Goal: Find specific page/section: Find specific page/section

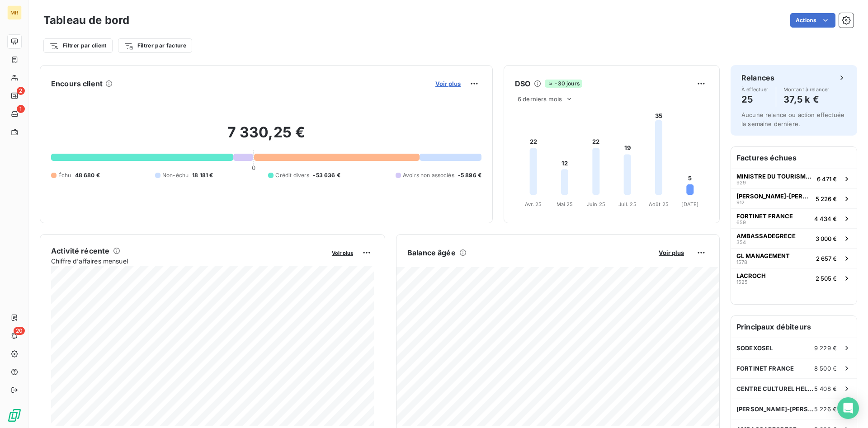
click at [447, 83] on span "Voir plus" at bounding box center [448, 83] width 25 height 7
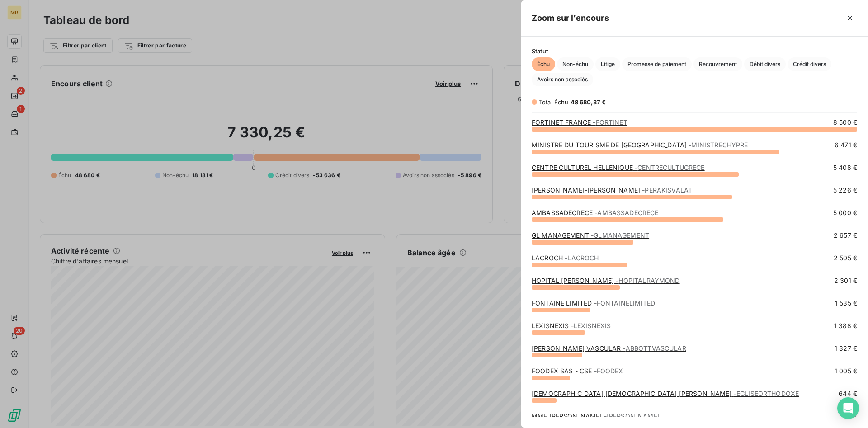
scroll to position [299, 347]
click at [817, 61] on span "Crédit divers" at bounding box center [810, 64] width 44 height 14
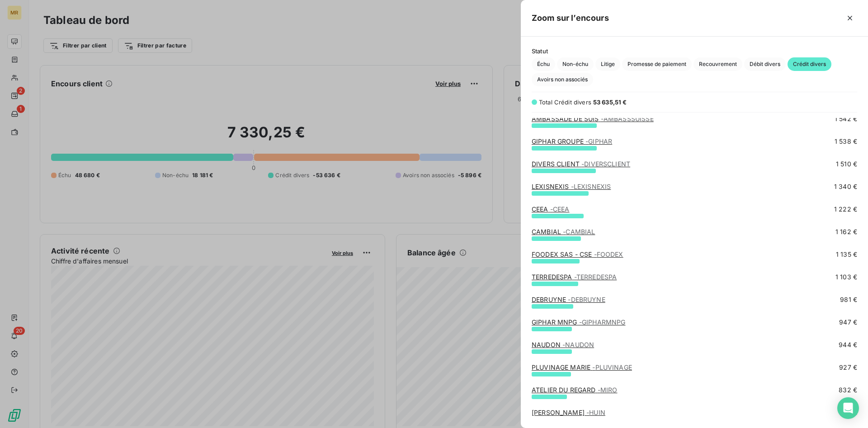
scroll to position [0, 0]
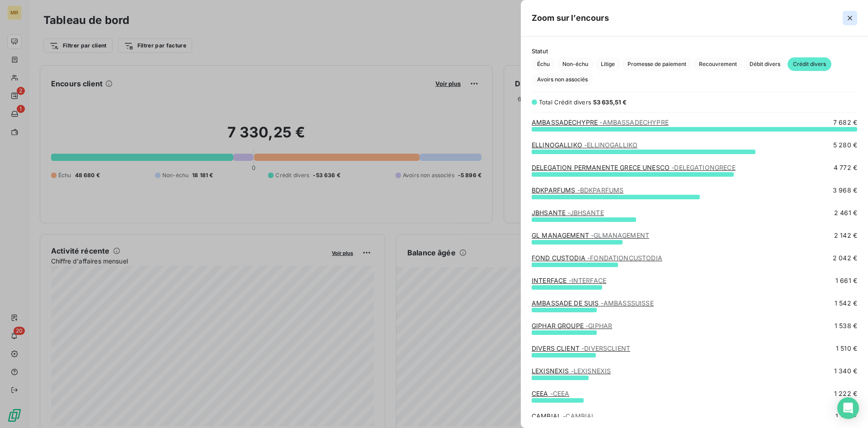
click at [851, 15] on icon "button" at bounding box center [850, 18] width 9 height 9
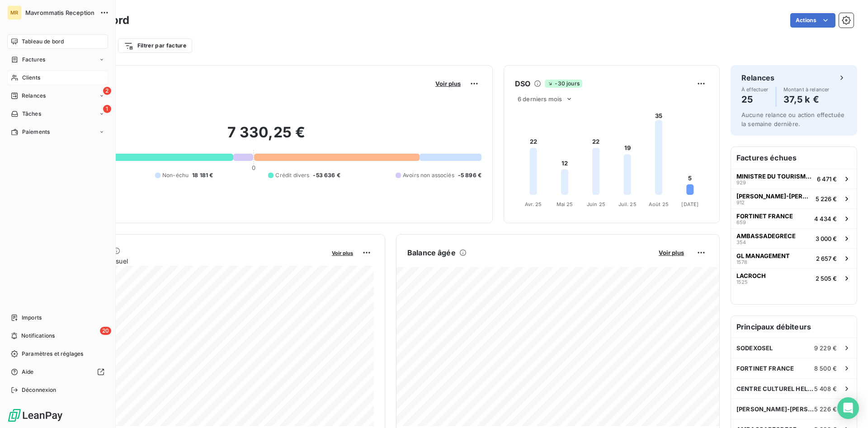
click at [33, 79] on span "Clients" at bounding box center [31, 78] width 18 height 8
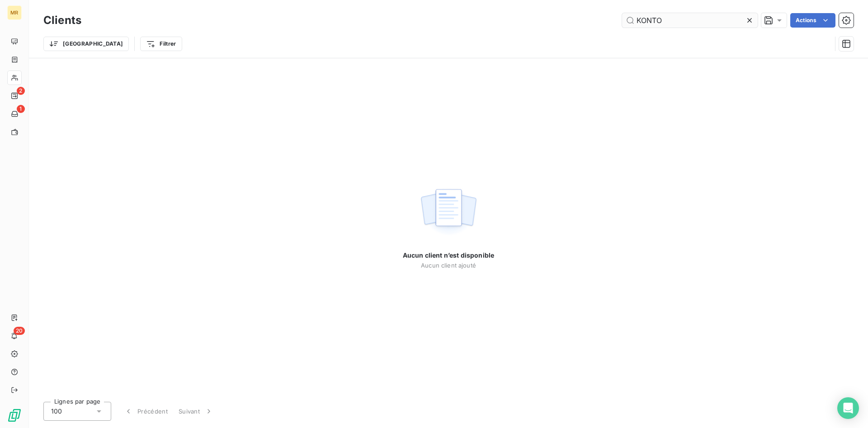
click at [644, 22] on input "KONTO" at bounding box center [690, 20] width 136 height 14
type input "QONTO"
drag, startPoint x: 674, startPoint y: 16, endPoint x: 629, endPoint y: 16, distance: 44.8
click at [629, 16] on input "QONTO" at bounding box center [690, 20] width 136 height 14
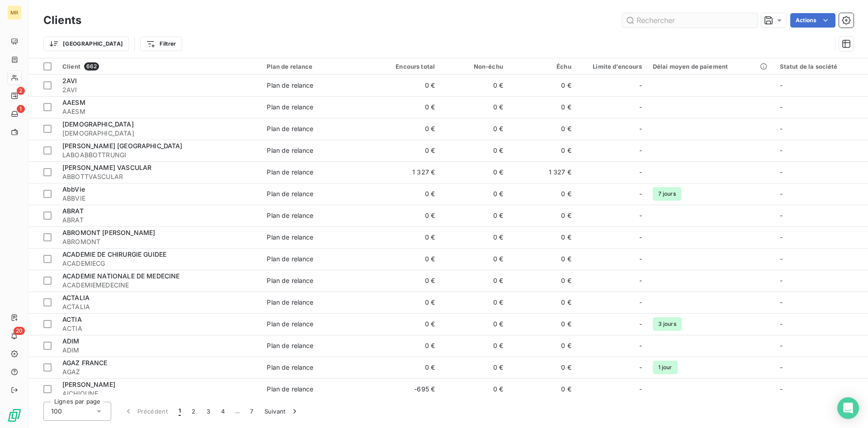
click at [652, 25] on input "text" at bounding box center [690, 20] width 136 height 14
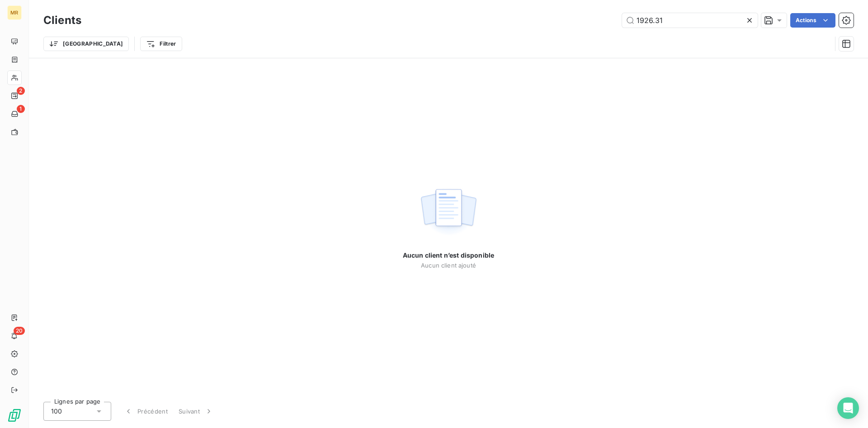
drag, startPoint x: 655, startPoint y: 20, endPoint x: 659, endPoint y: 44, distance: 24.2
click at [655, 22] on input "1926.31" at bounding box center [690, 20] width 136 height 14
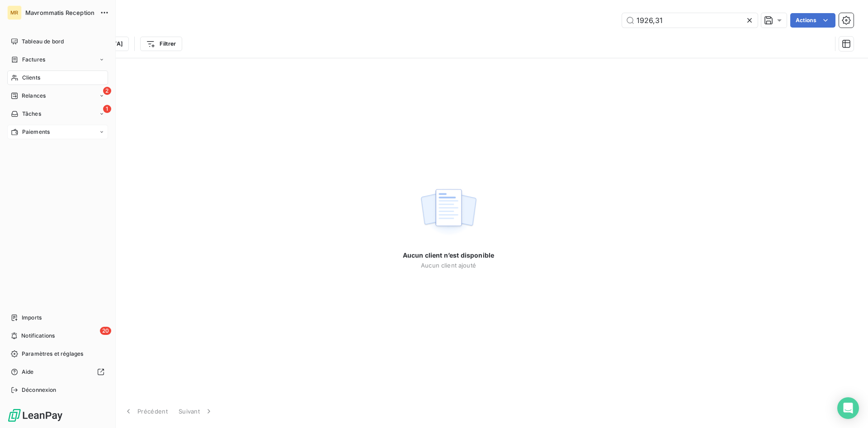
type input "1926,31"
click at [38, 132] on span "Paiements" at bounding box center [36, 132] width 28 height 8
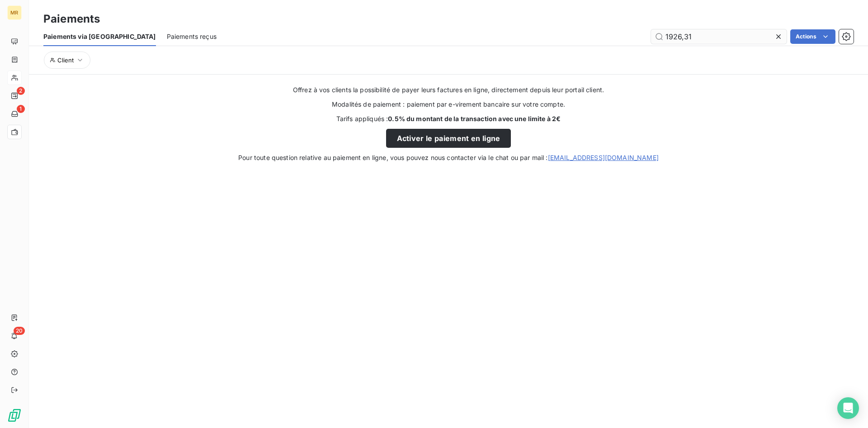
click at [699, 38] on input "1926,31" at bounding box center [719, 36] width 136 height 14
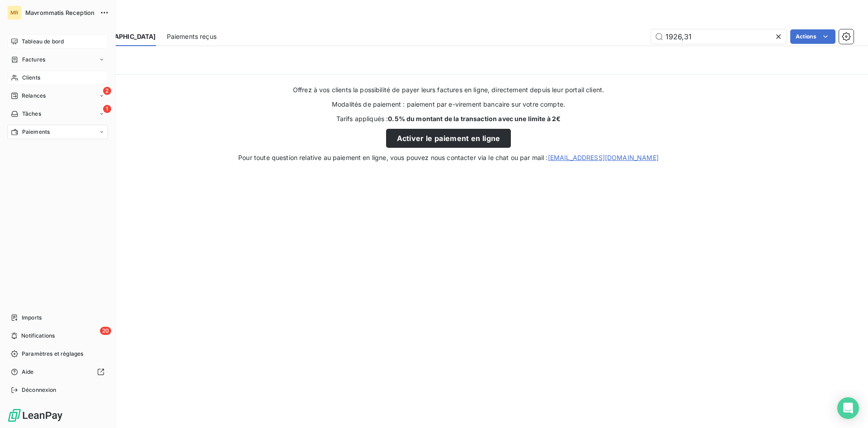
click at [40, 39] on span "Tableau de bord" at bounding box center [43, 42] width 42 height 8
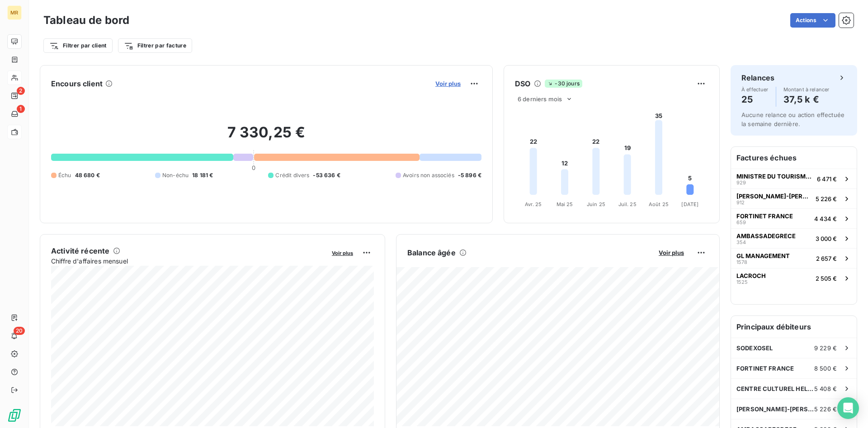
click at [453, 83] on span "Voir plus" at bounding box center [448, 83] width 25 height 7
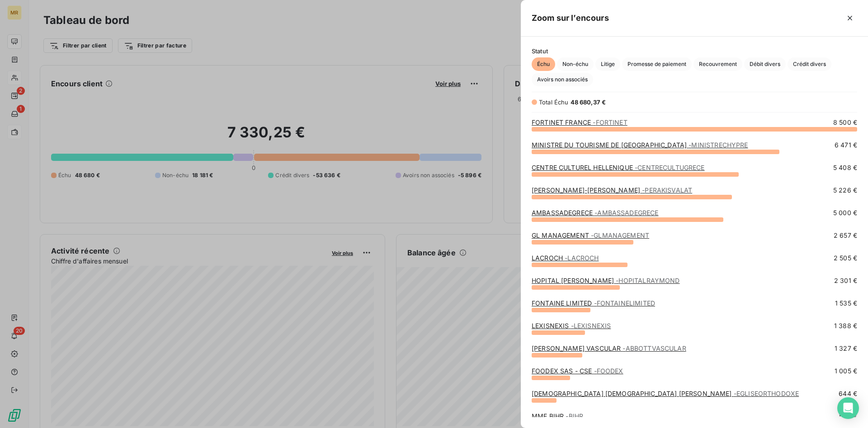
click at [459, 81] on div at bounding box center [434, 214] width 868 height 428
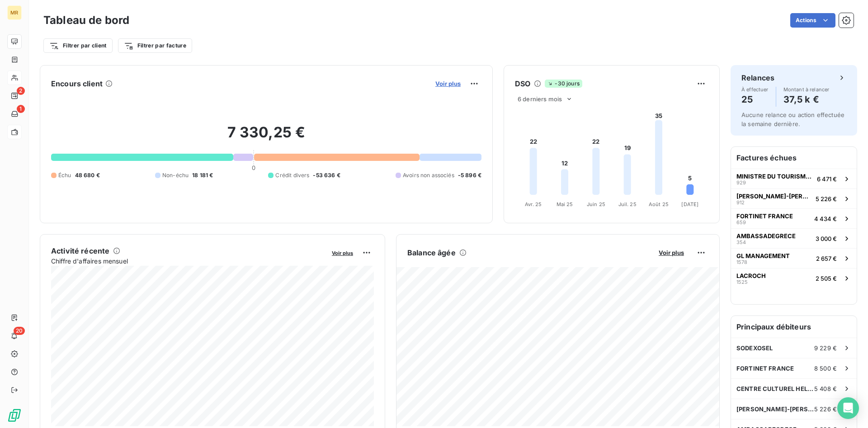
click at [454, 83] on span "Voir plus" at bounding box center [448, 83] width 25 height 7
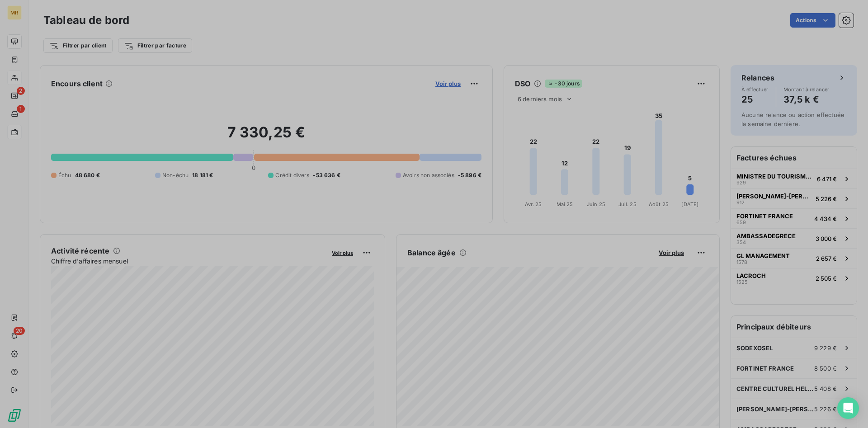
scroll to position [0, 0]
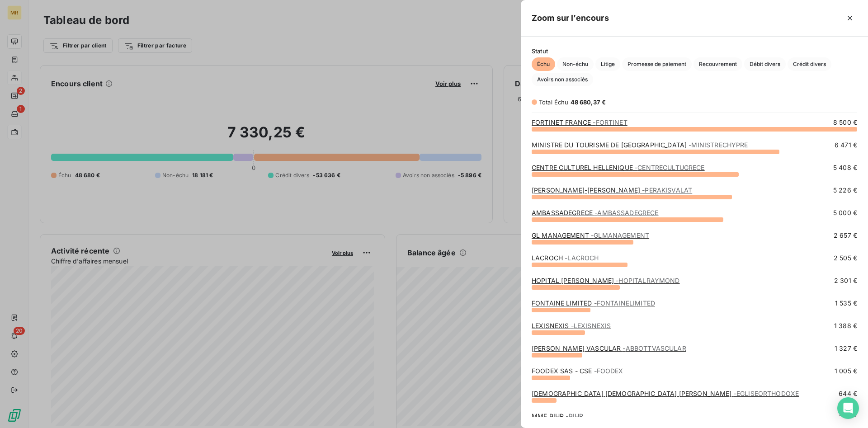
click at [484, 38] on div at bounding box center [434, 214] width 868 height 428
